Goal: Information Seeking & Learning: Learn about a topic

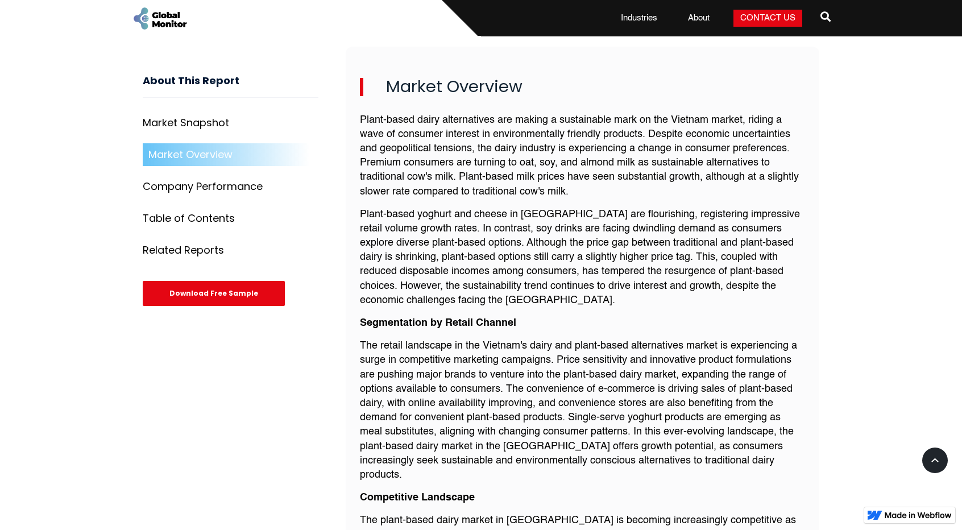
scroll to position [850, 0]
click at [572, 159] on p "Plant-based dairy alternatives are making a sustainable mark on the Vietnam mar…" at bounding box center [582, 156] width 445 height 86
click at [517, 155] on p "Plant-based dairy alternatives are making a sustainable mark on the Vietnam mar…" at bounding box center [582, 156] width 445 height 86
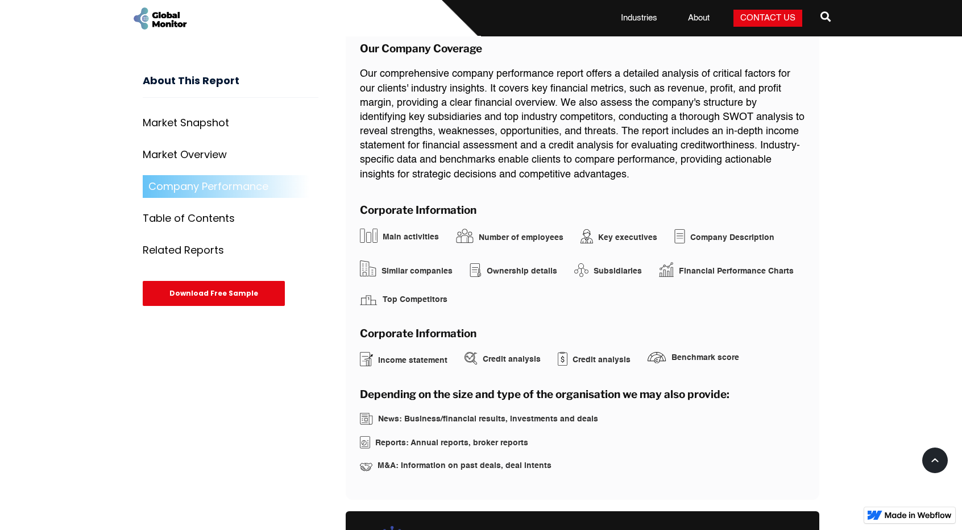
scroll to position [1951, 0]
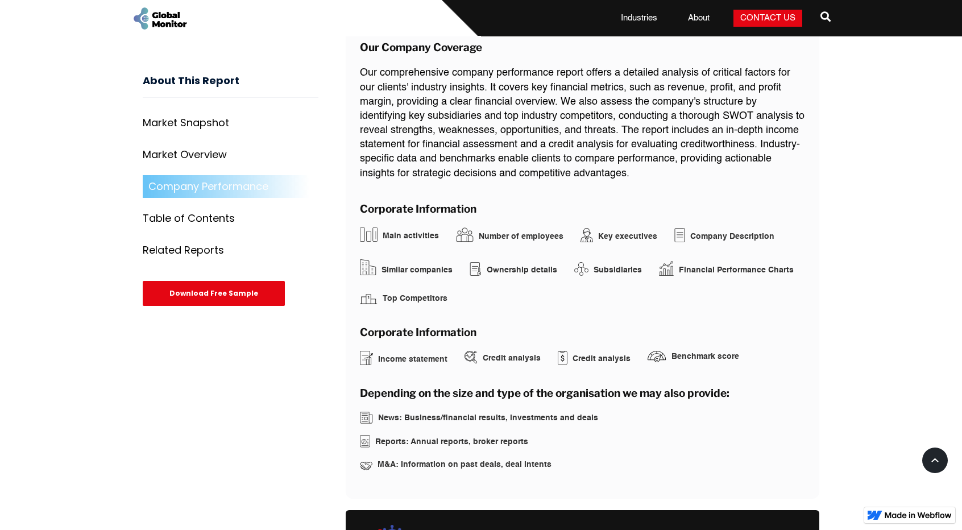
click at [177, 22] on img "home" at bounding box center [159, 19] width 57 height 26
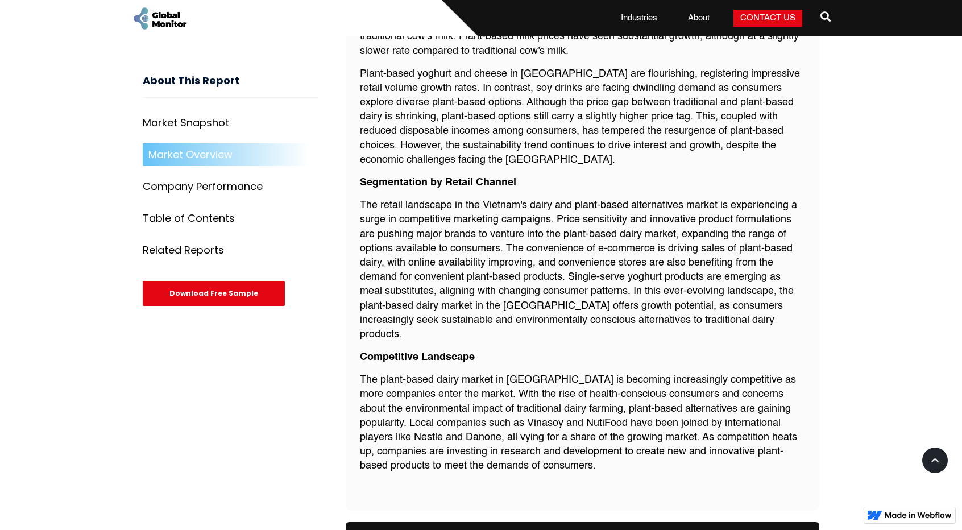
scroll to position [997, 0]
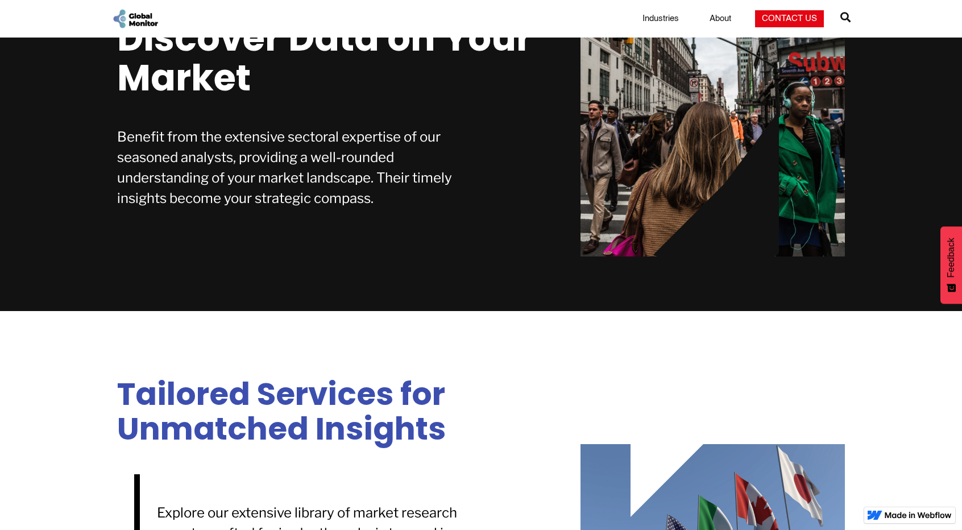
scroll to position [573, 0]
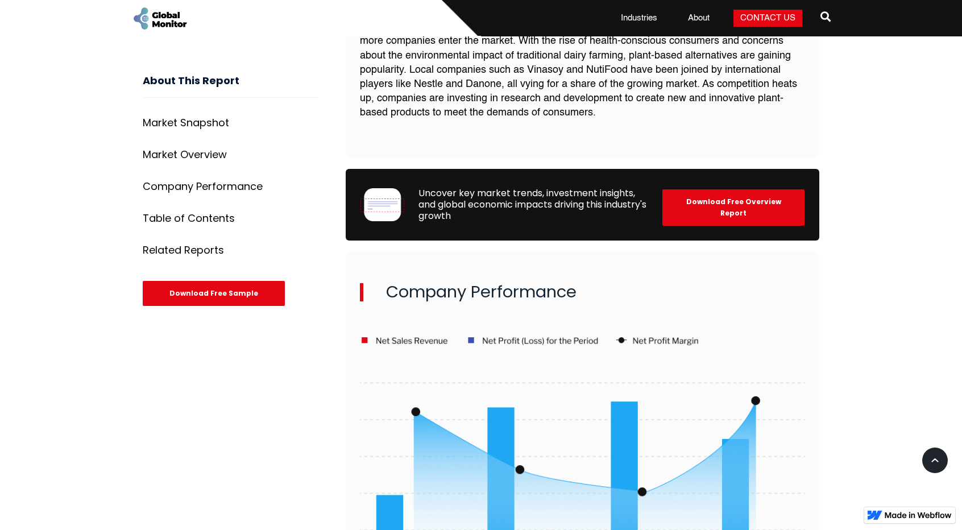
scroll to position [1270, 0]
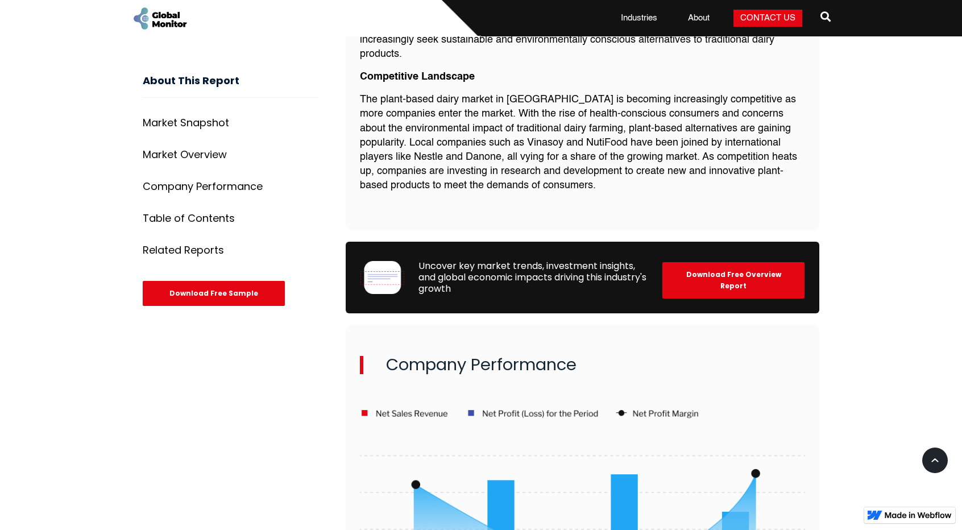
click at [389, 93] on p "The plant-based dairy market in [GEOGRAPHIC_DATA] is becoming increasingly comp…" at bounding box center [582, 143] width 445 height 100
